Goal: Download file/media

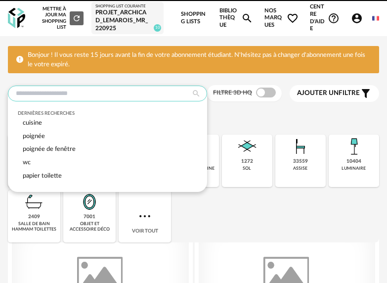
click at [138, 91] on input "text" at bounding box center [107, 94] width 199 height 16
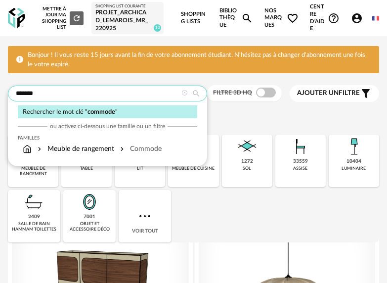
type input "*******"
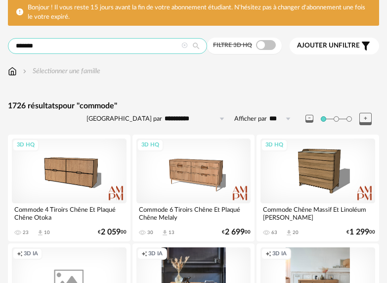
scroll to position [33, 0]
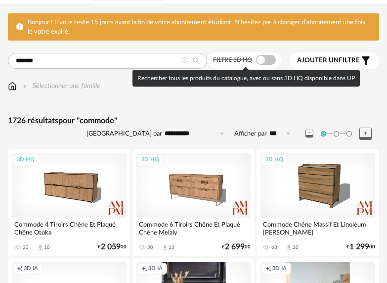
click at [264, 59] on span at bounding box center [266, 60] width 20 height 10
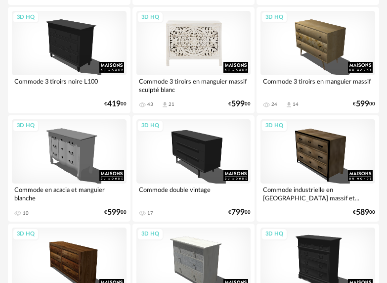
scroll to position [1638, 0]
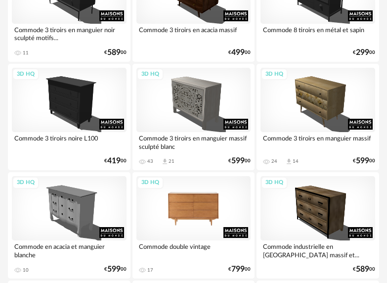
click at [230, 196] on div "3D HQ" at bounding box center [194, 208] width 115 height 64
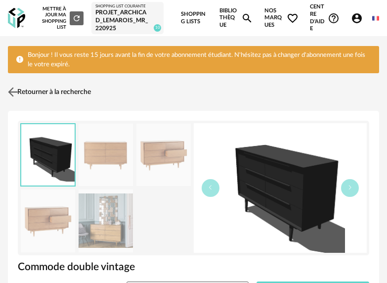
click at [13, 93] on img at bounding box center [13, 92] width 14 height 14
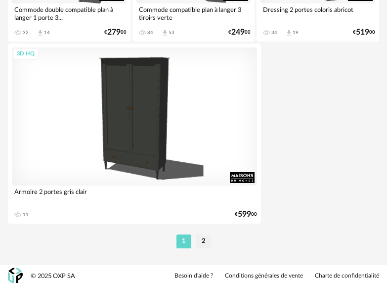
scroll to position [3725, 0]
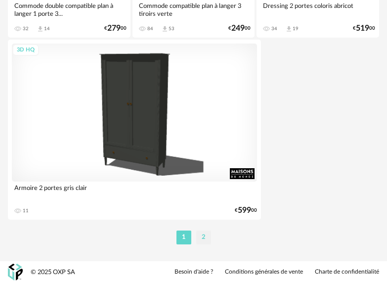
click at [198, 236] on li "2" at bounding box center [203, 238] width 15 height 14
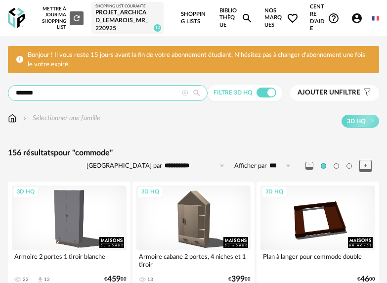
click at [103, 97] on input "*******" at bounding box center [108, 93] width 200 height 16
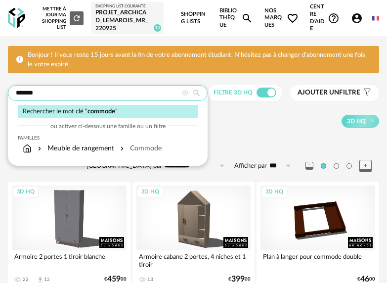
click at [103, 97] on input "*******" at bounding box center [108, 93] width 200 height 16
type input "*******"
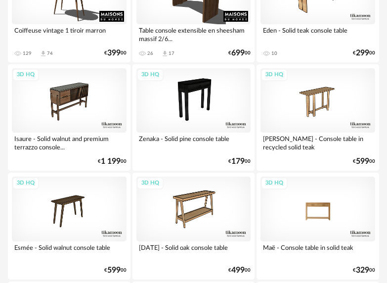
scroll to position [1748, 0]
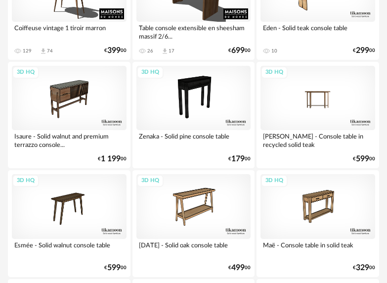
click at [297, 100] on div "3D HQ" at bounding box center [318, 98] width 115 height 64
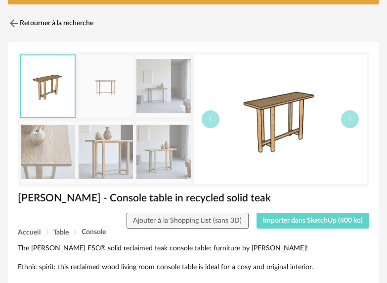
scroll to position [91, 0]
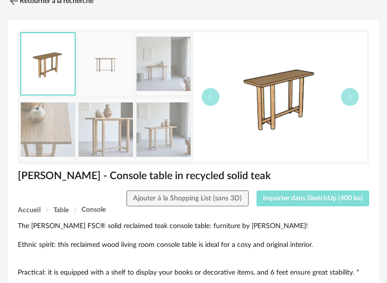
click at [334, 201] on span "Importer dans SketchUp (400 ko)" at bounding box center [313, 198] width 100 height 7
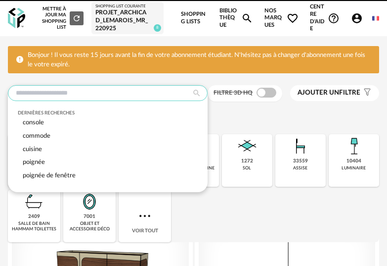
click at [54, 95] on input "text" at bounding box center [108, 93] width 200 height 16
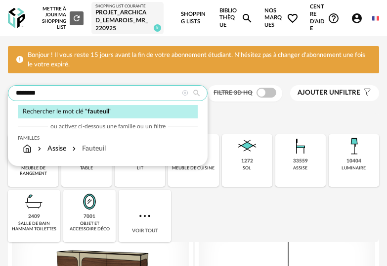
type input "********"
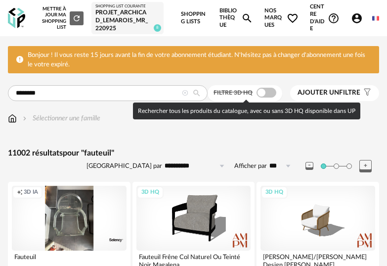
click at [275, 88] on label "Filtre 3D HQ" at bounding box center [246, 92] width 65 height 8
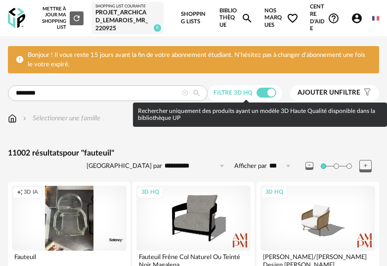
click at [267, 89] on span at bounding box center [267, 93] width 20 height 10
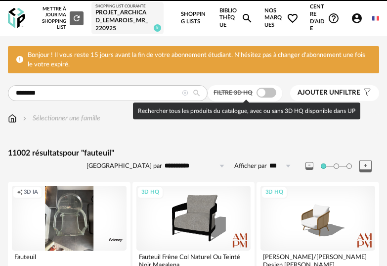
click at [267, 90] on span at bounding box center [267, 93] width 20 height 10
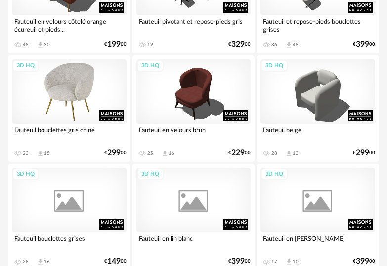
scroll to position [2300, 0]
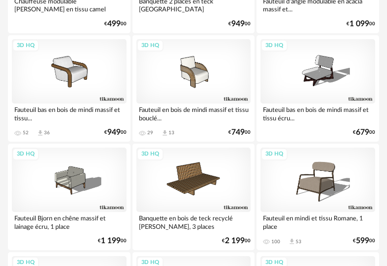
scroll to position [1350, 0]
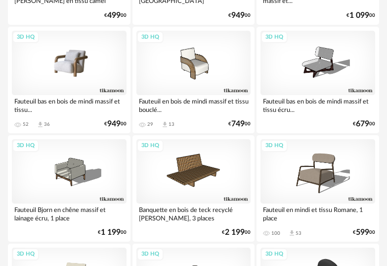
click at [66, 72] on div "3D HQ" at bounding box center [69, 63] width 115 height 64
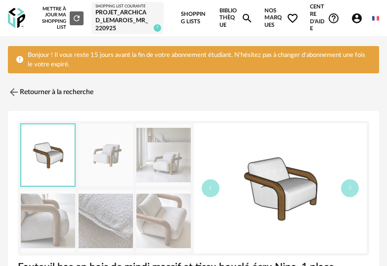
scroll to position [86, 0]
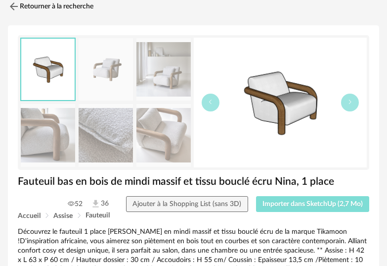
click at [301, 202] on span "Importer dans SketchUp (2,7 Mo)" at bounding box center [313, 203] width 100 height 7
